Goal: Transaction & Acquisition: Book appointment/travel/reservation

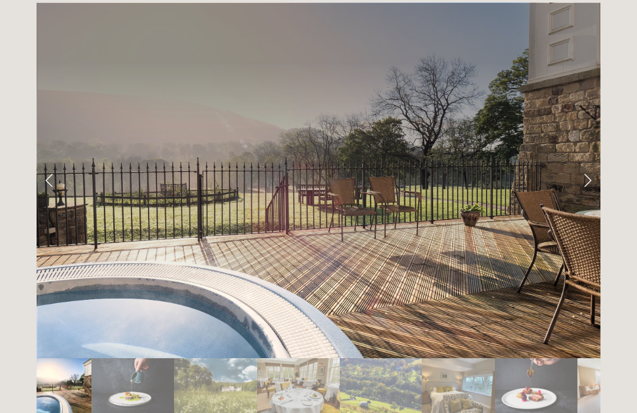
scroll to position [1953, 0]
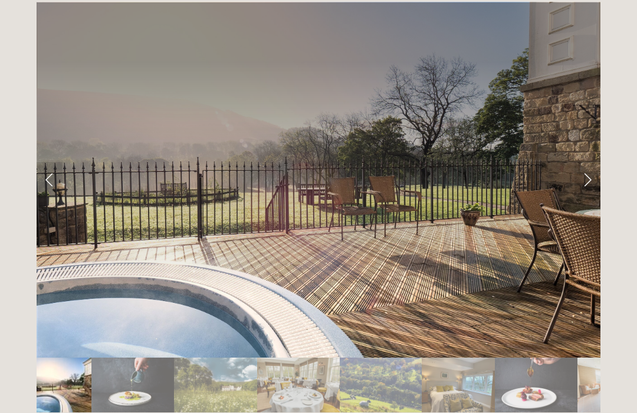
click at [123, 361] on img "Slide 2" at bounding box center [132, 385] width 83 height 55
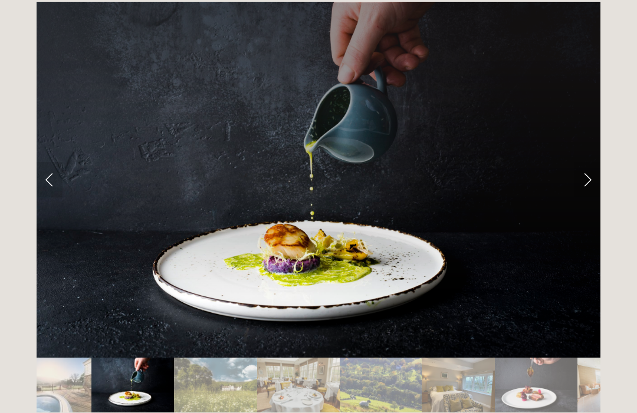
click at [210, 362] on img "Slide 3" at bounding box center [215, 385] width 83 height 55
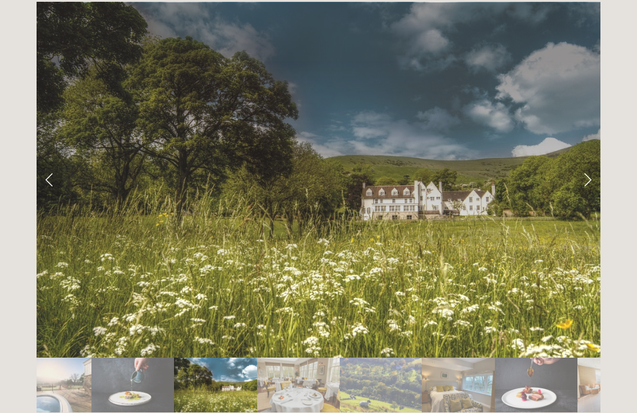
click at [411, 358] on img "Slide 5" at bounding box center [381, 385] width 83 height 55
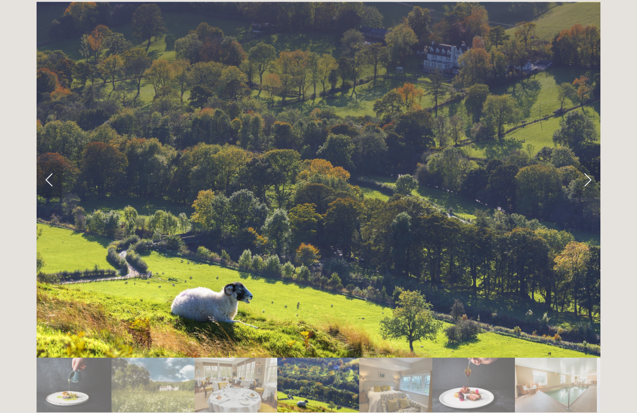
click at [494, 370] on img "Slide 7" at bounding box center [473, 385] width 82 height 55
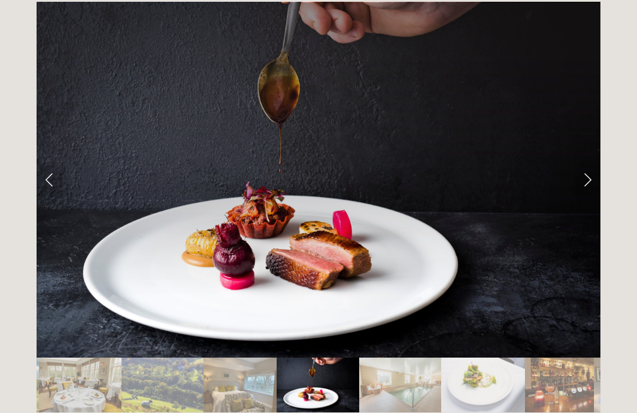
click at [513, 358] on img "Slide 9" at bounding box center [483, 385] width 84 height 55
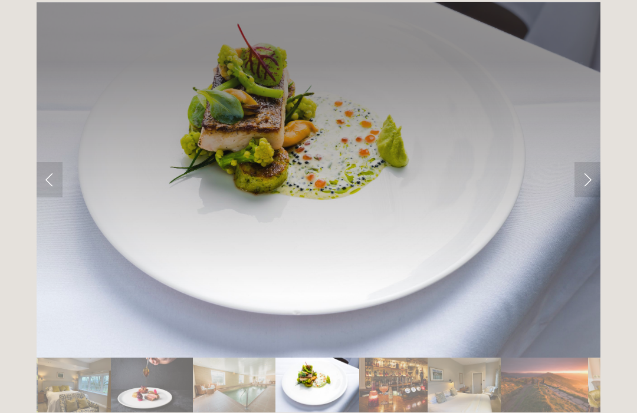
click at [539, 359] on img "Slide 12" at bounding box center [543, 385] width 87 height 55
click at [402, 364] on img "Slide 10" at bounding box center [393, 385] width 68 height 55
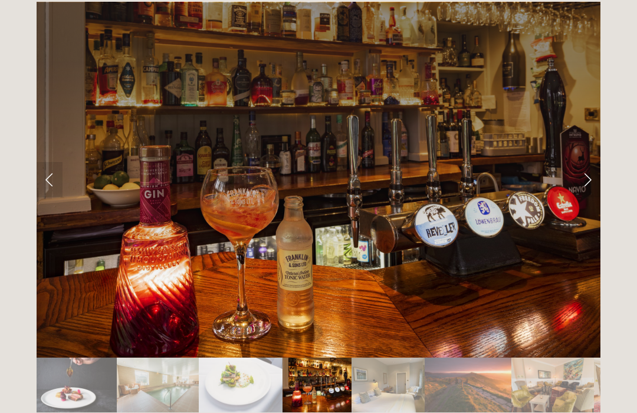
click at [387, 363] on img "Slide 11" at bounding box center [387, 385] width 73 height 55
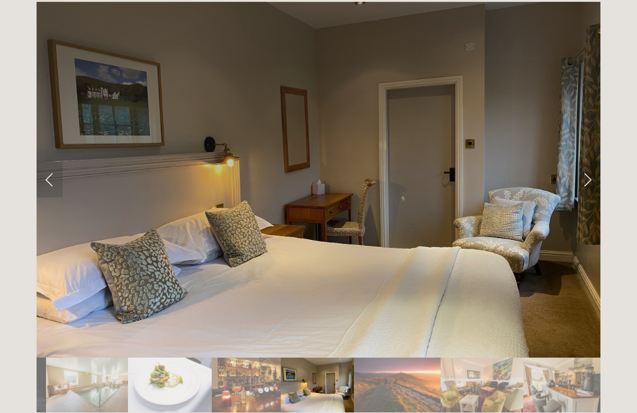
click at [424, 358] on img "Slide 12" at bounding box center [397, 385] width 87 height 55
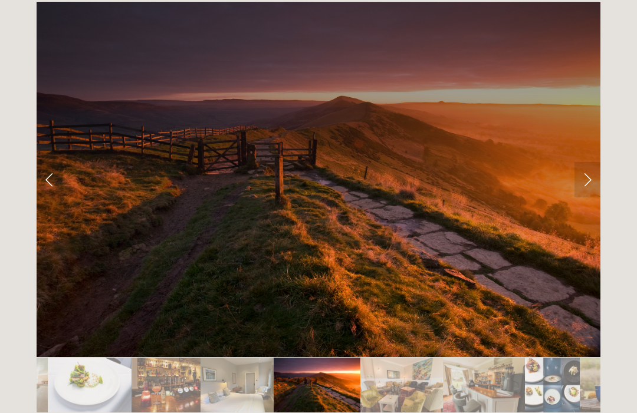
click at [445, 358] on img "Slide 14" at bounding box center [484, 385] width 83 height 55
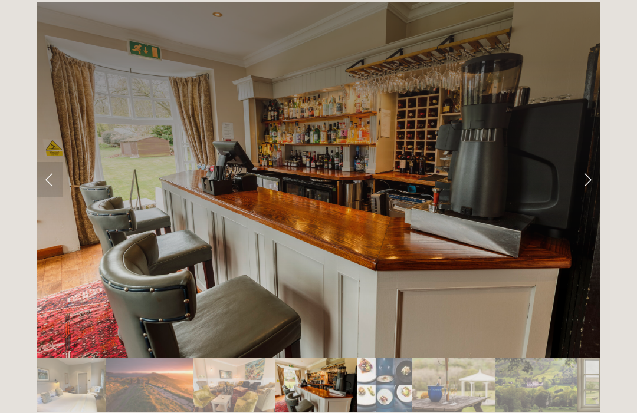
click at [520, 361] on img "Slide 17" at bounding box center [536, 385] width 82 height 55
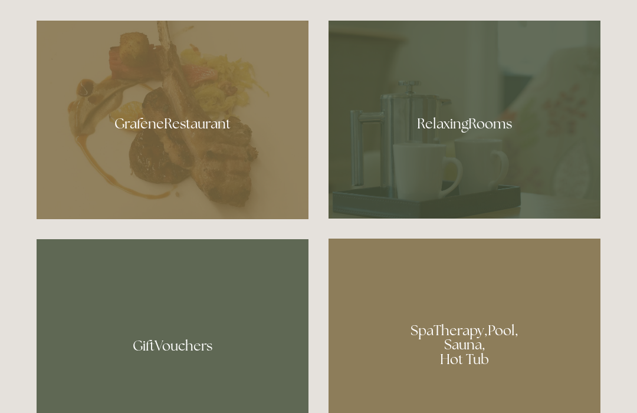
scroll to position [687, 0]
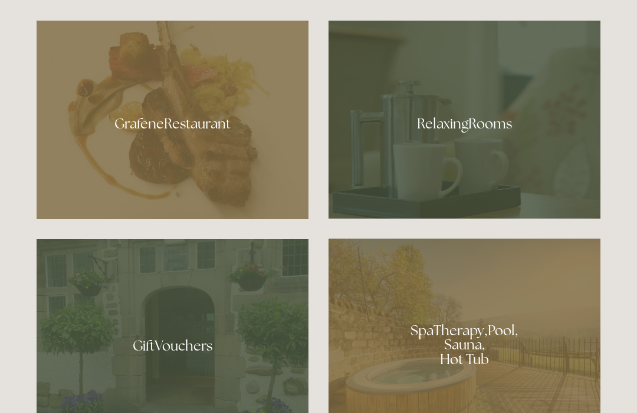
click at [498, 162] on div at bounding box center [464, 120] width 272 height 198
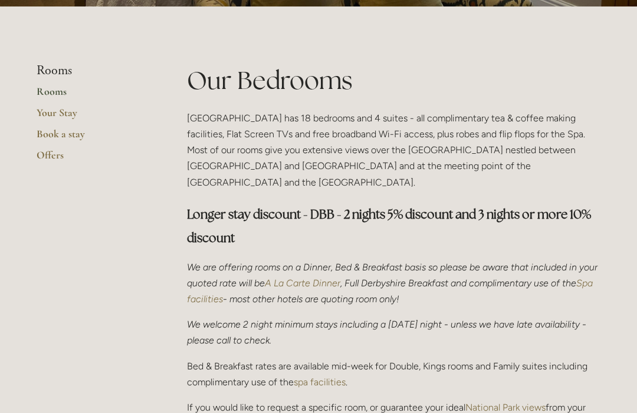
scroll to position [241, 0]
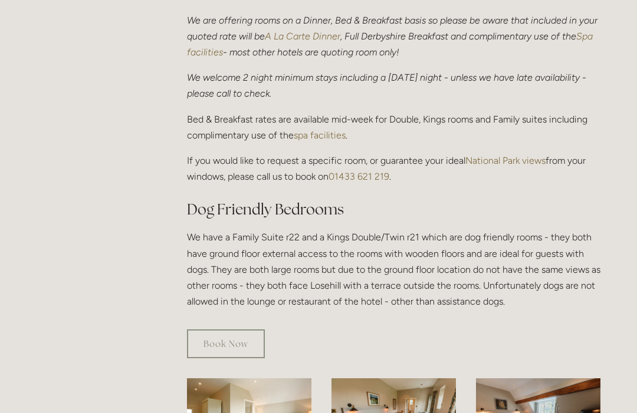
scroll to position [489, 0]
click at [218, 329] on link "Book Now" at bounding box center [226, 343] width 78 height 29
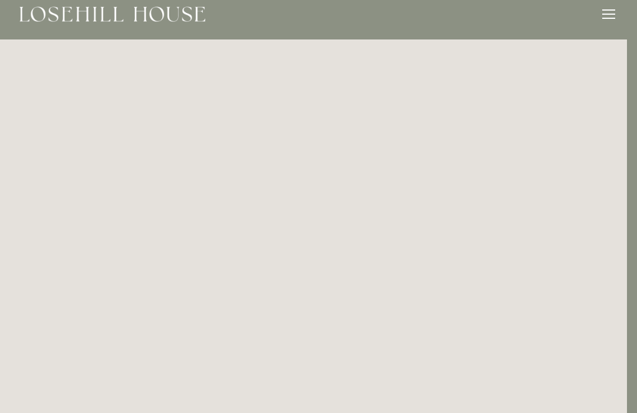
scroll to position [0, 10]
